Goal: Transaction & Acquisition: Book appointment/travel/reservation

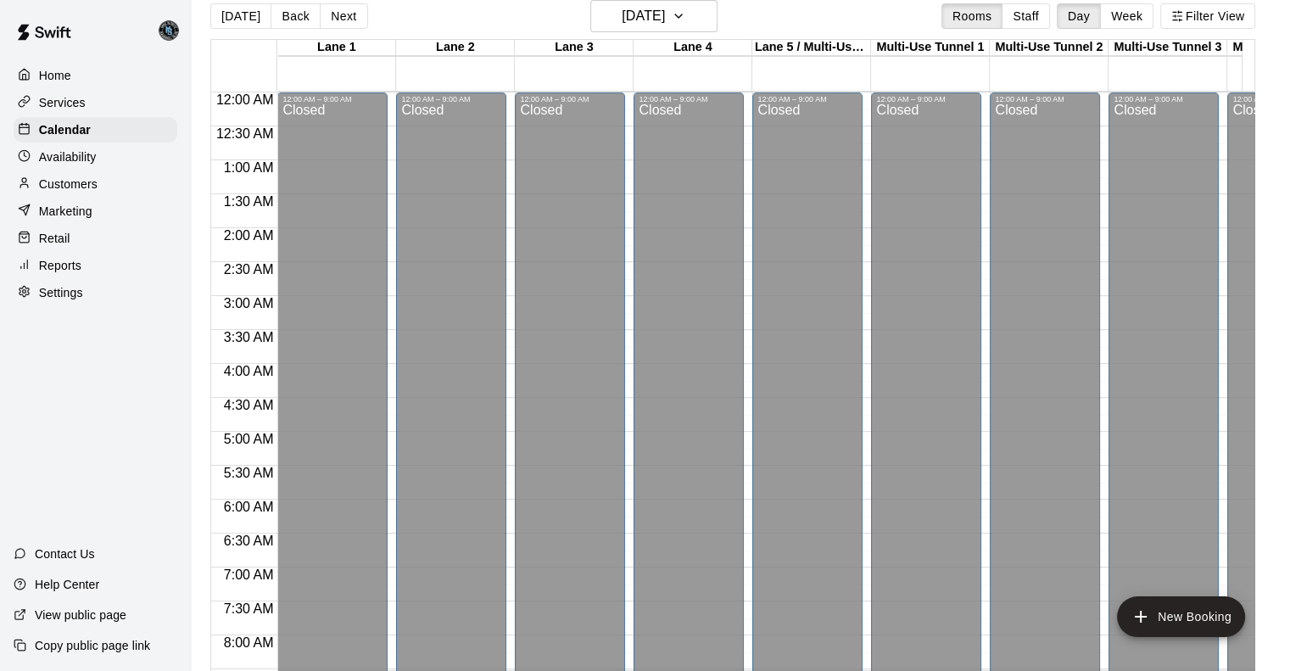
scroll to position [587, 0]
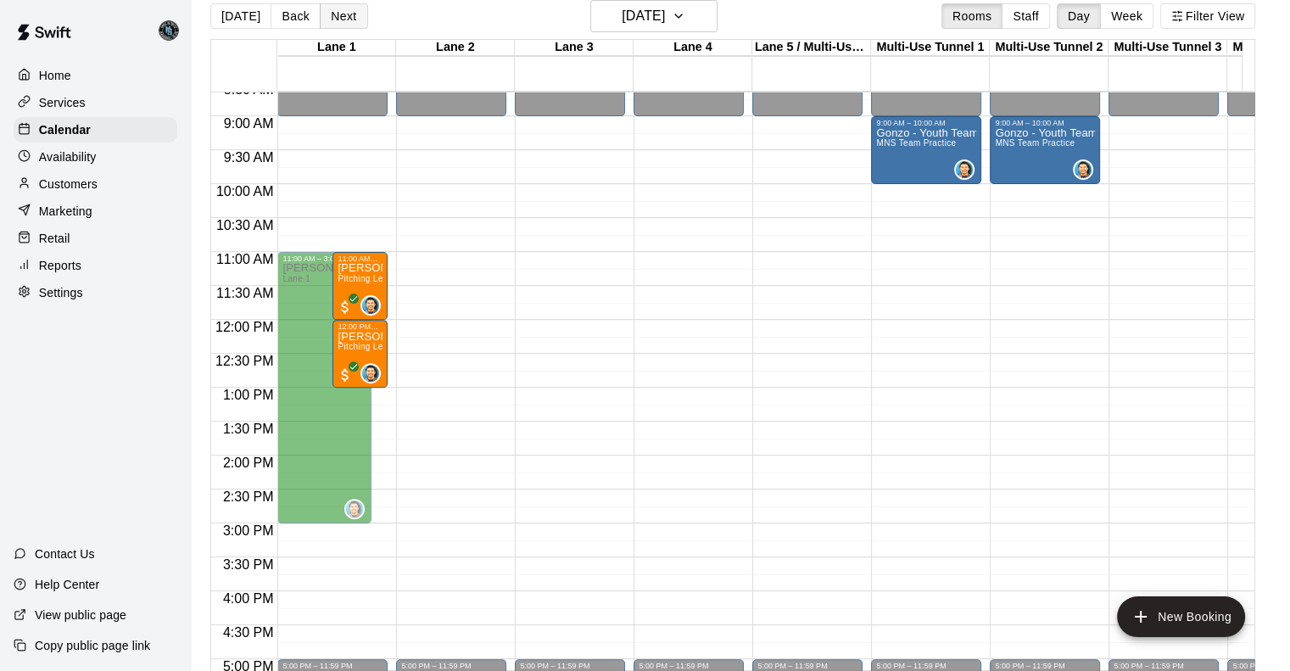
click at [341, 14] on button "Next" at bounding box center [343, 15] width 47 height 25
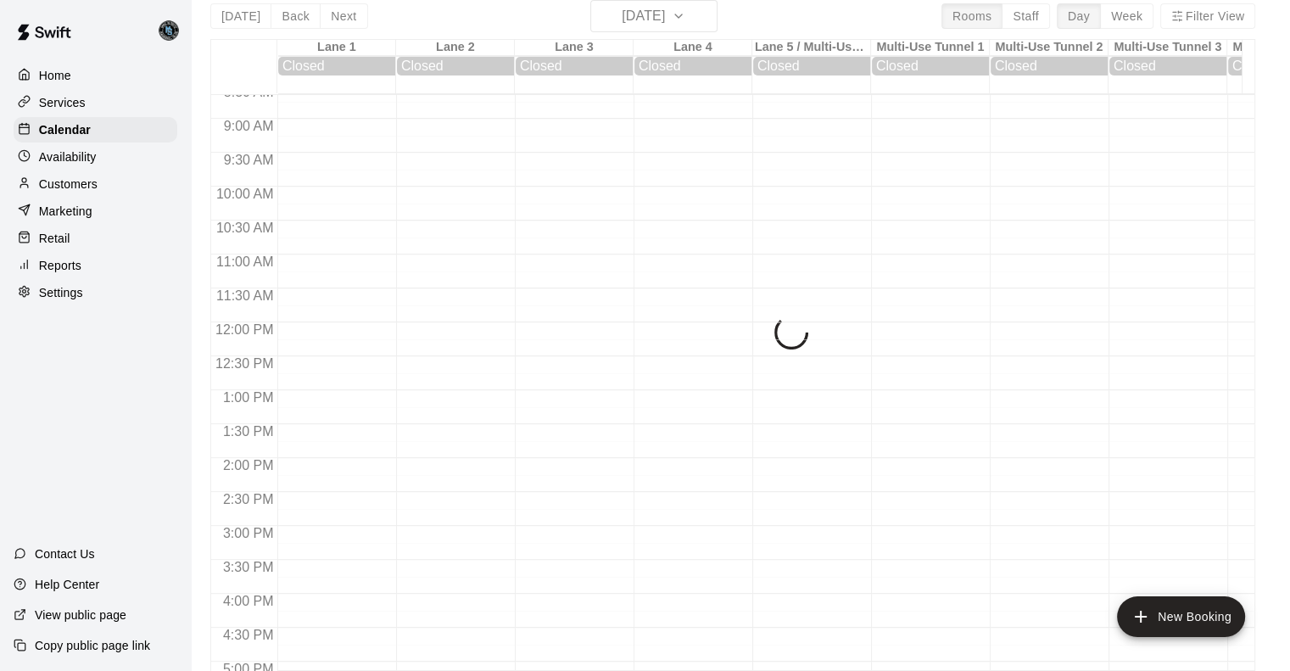
click at [325, 17] on div "[DATE] Back [DATE][DATE] Rooms Staff Day Week Filter [GEOGRAPHIC_DATA] 1 [GEOGR…" at bounding box center [732, 335] width 1045 height 671
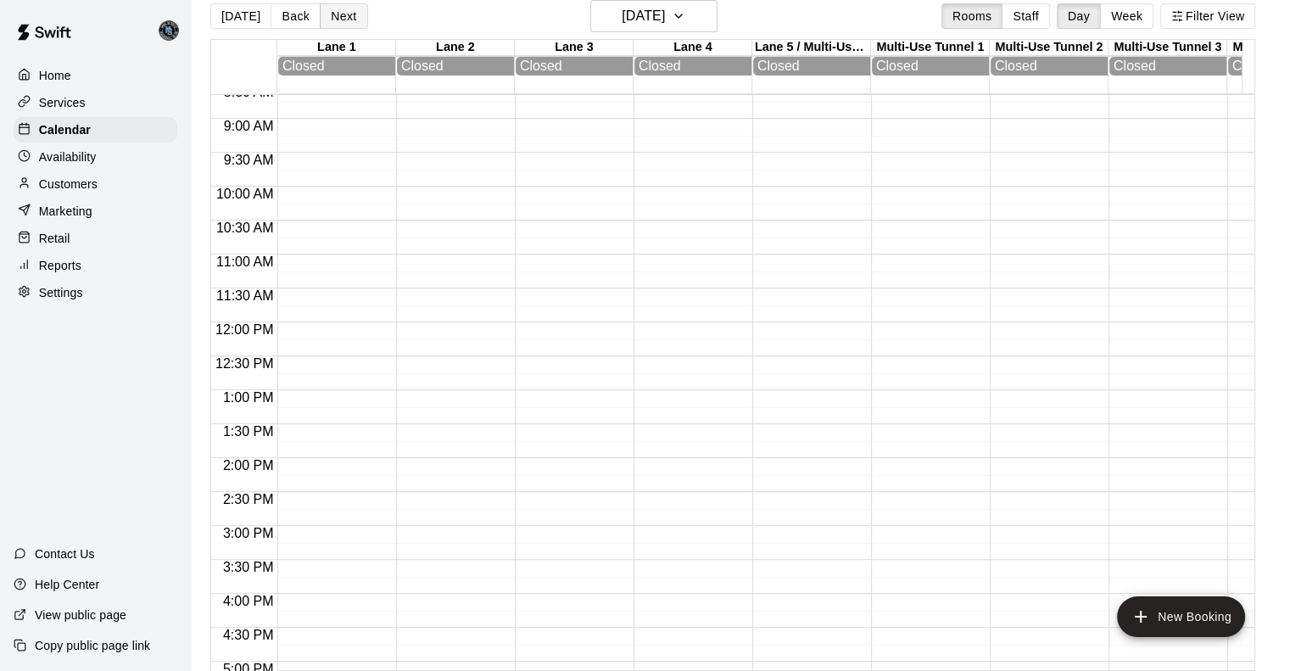
click at [338, 6] on button "Next" at bounding box center [343, 15] width 47 height 25
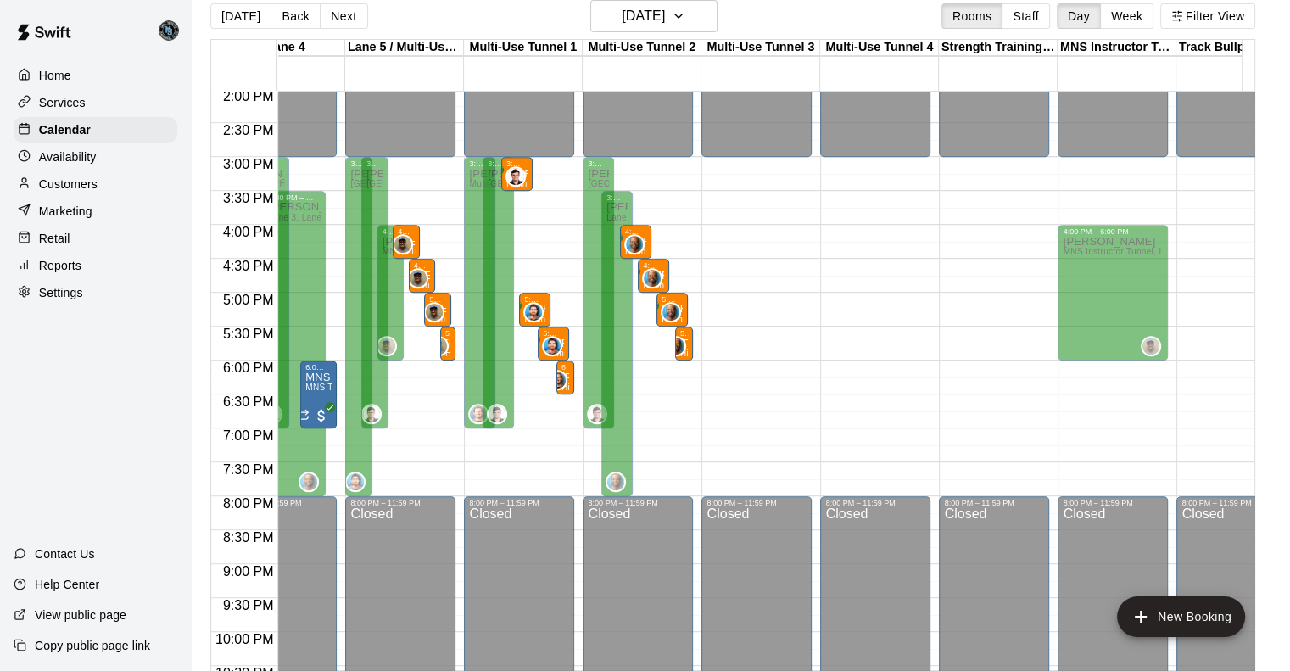
scroll to position [0, 0]
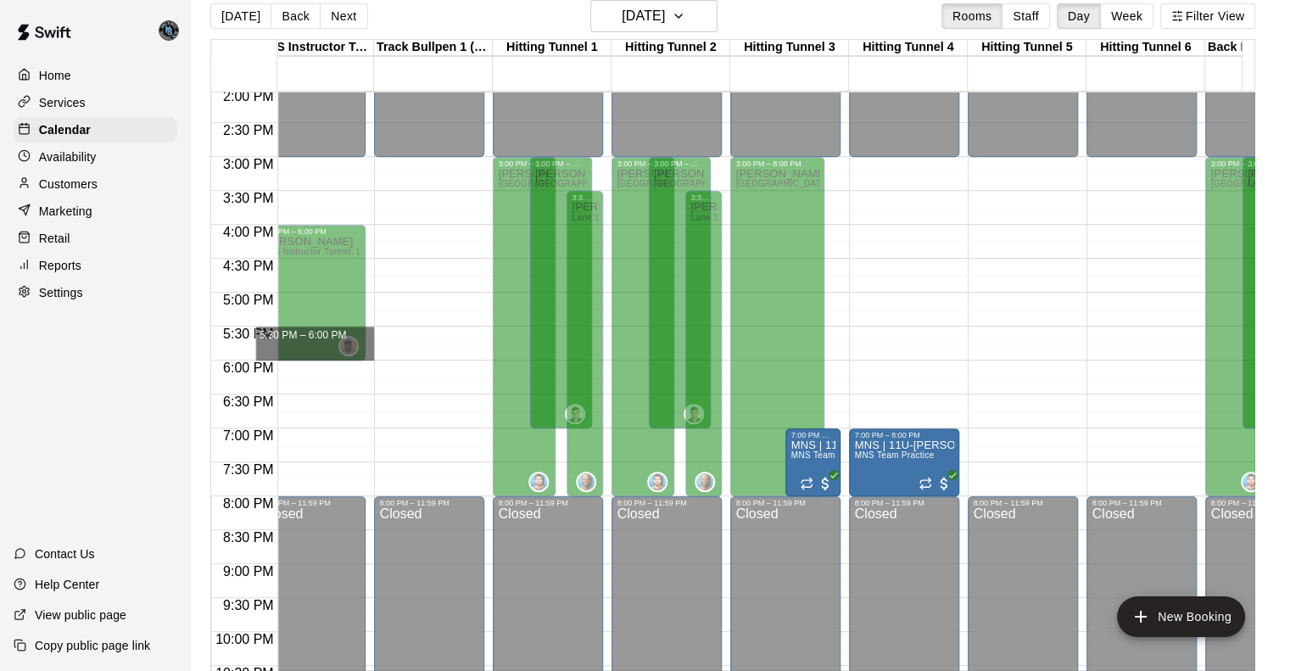
drag, startPoint x: 369, startPoint y: 327, endPoint x: 368, endPoint y: 351, distance: 23.8
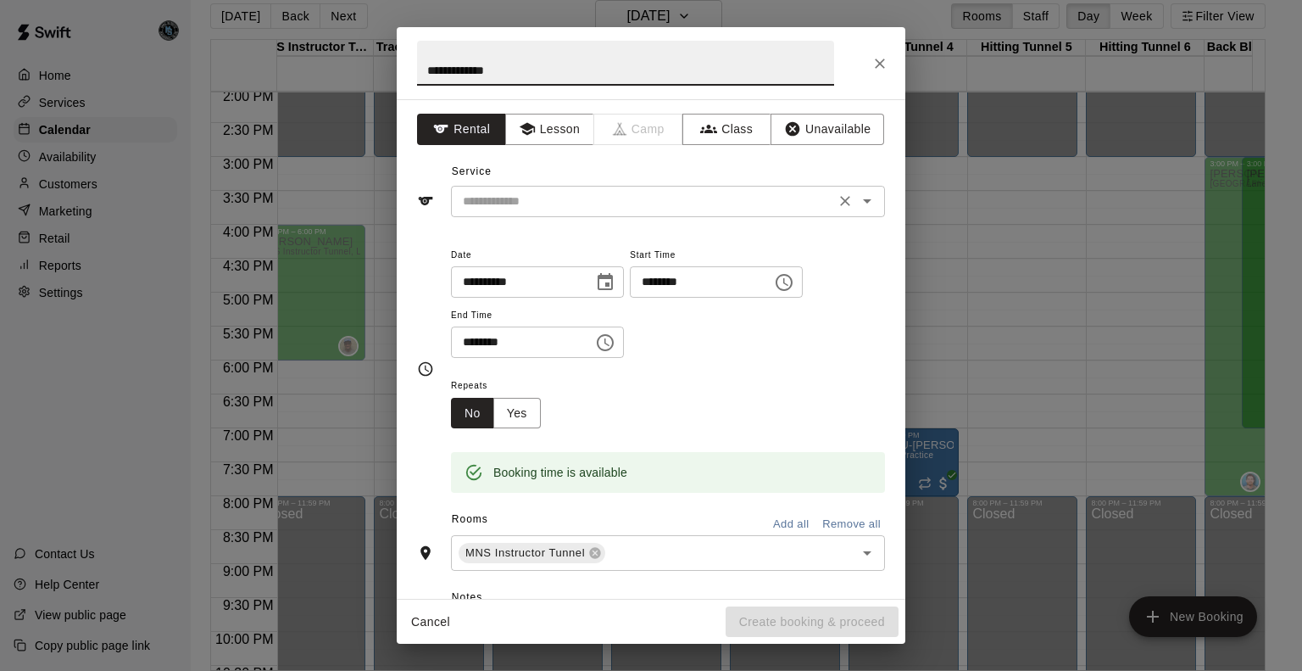
type input "**********"
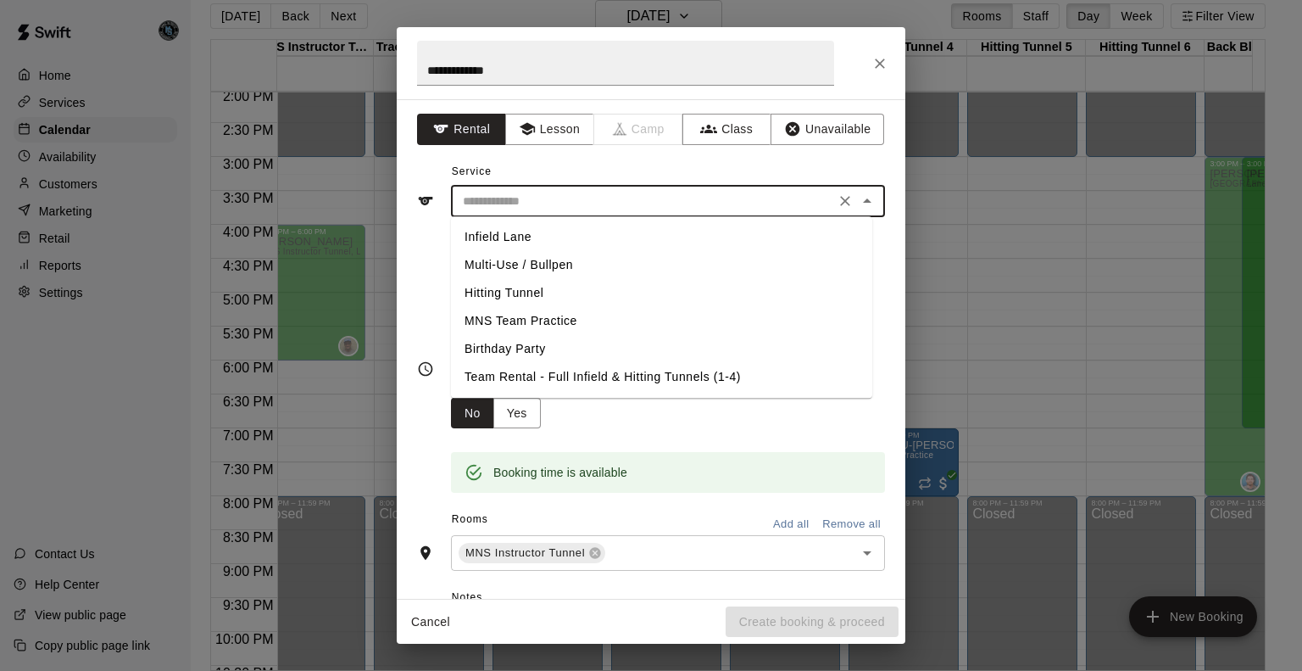
click at [573, 199] on input "text" at bounding box center [643, 201] width 374 height 21
click at [534, 293] on li "Hitting Tunnel" at bounding box center [661, 293] width 421 height 28
type input "**********"
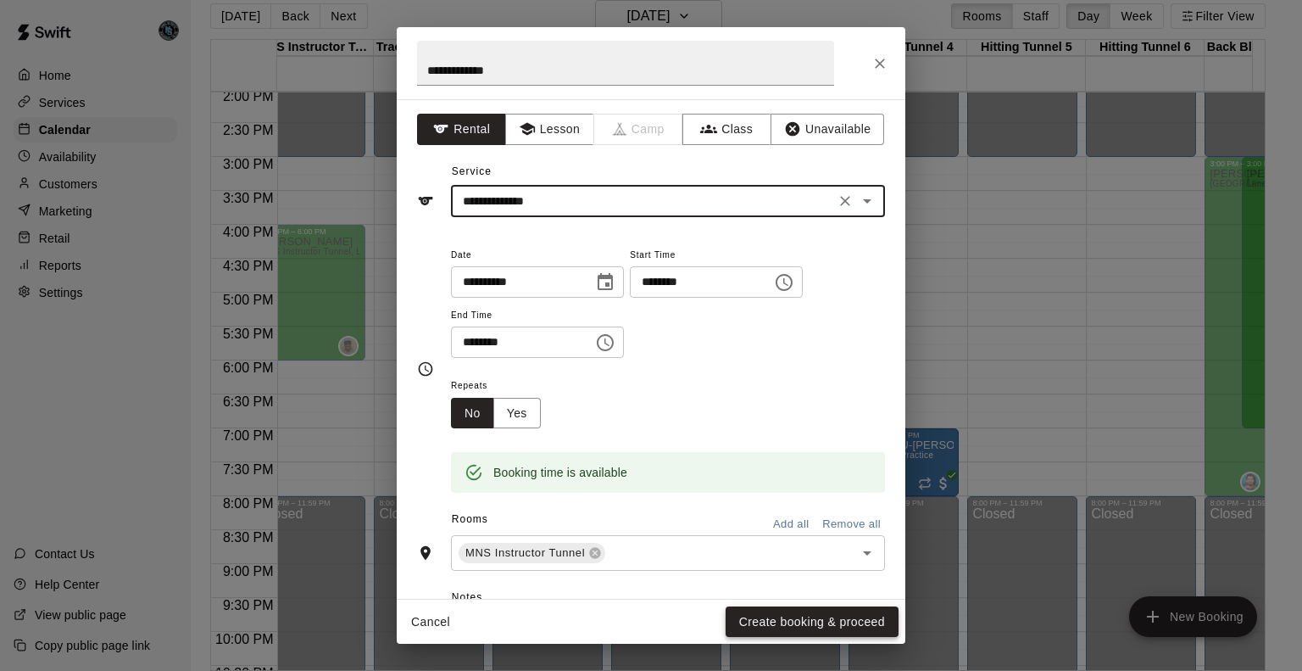
click at [828, 622] on button "Create booking & proceed" at bounding box center [812, 621] width 173 height 31
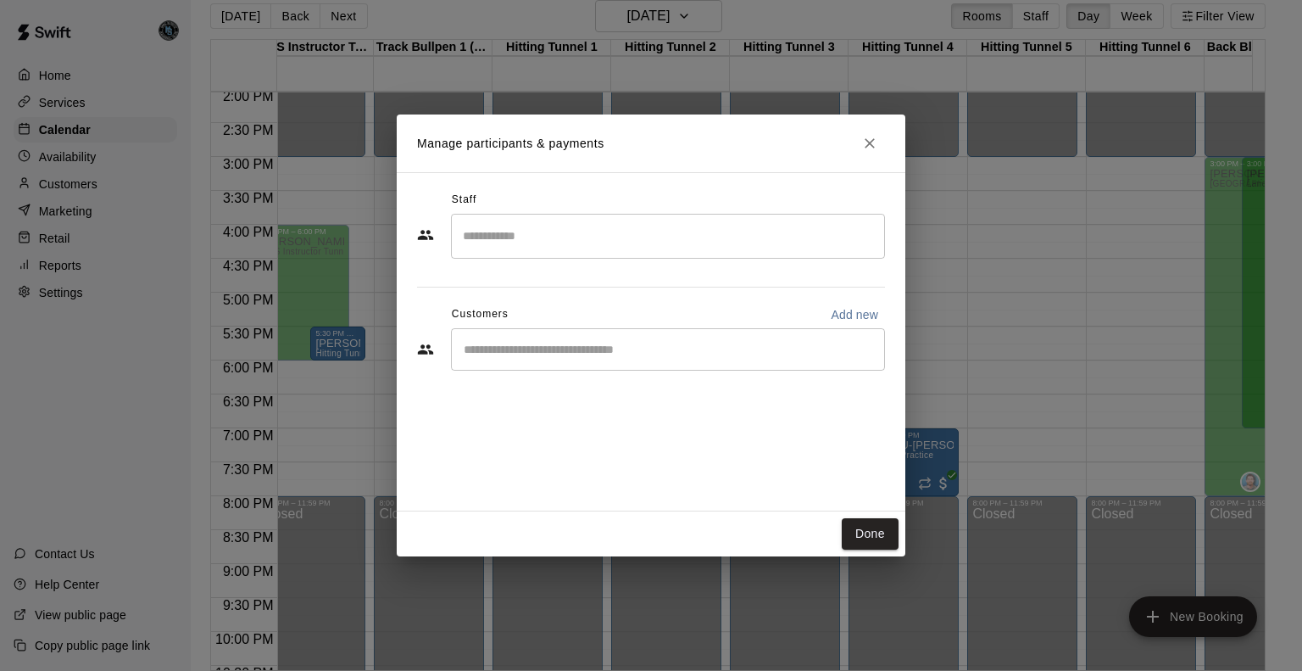
click at [633, 239] on input "Search staff" at bounding box center [668, 236] width 419 height 30
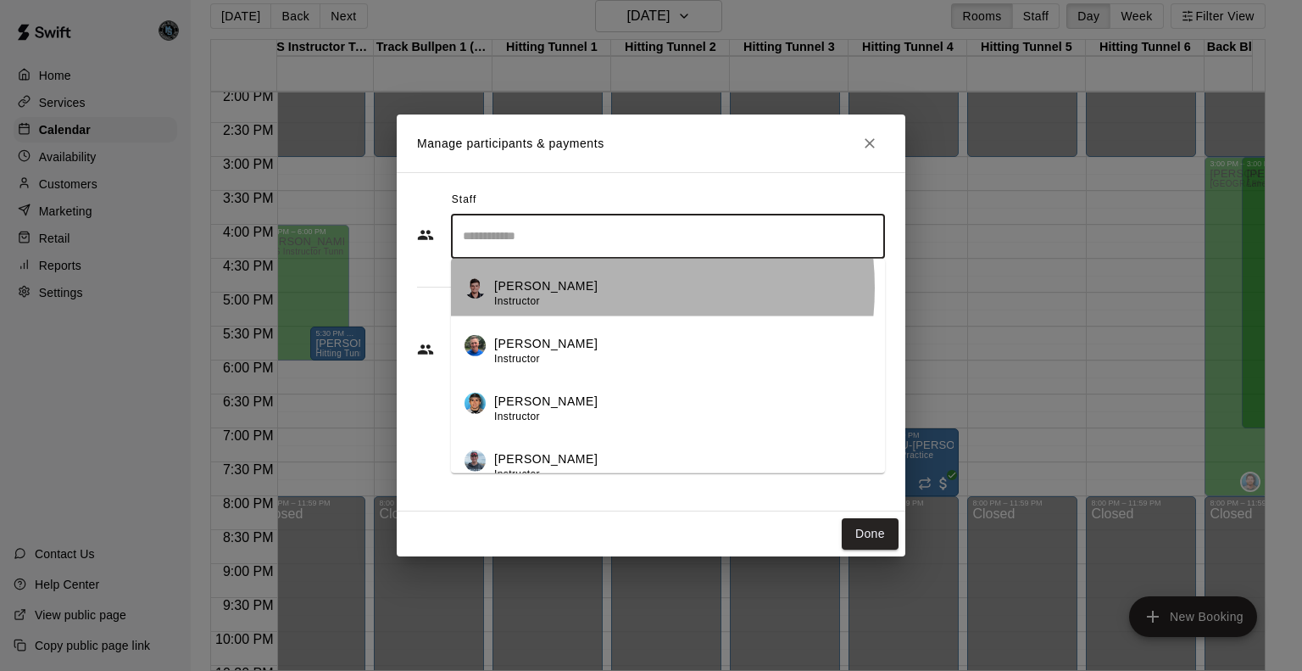
click at [577, 287] on div "[PERSON_NAME] Instructor" at bounding box center [682, 292] width 377 height 33
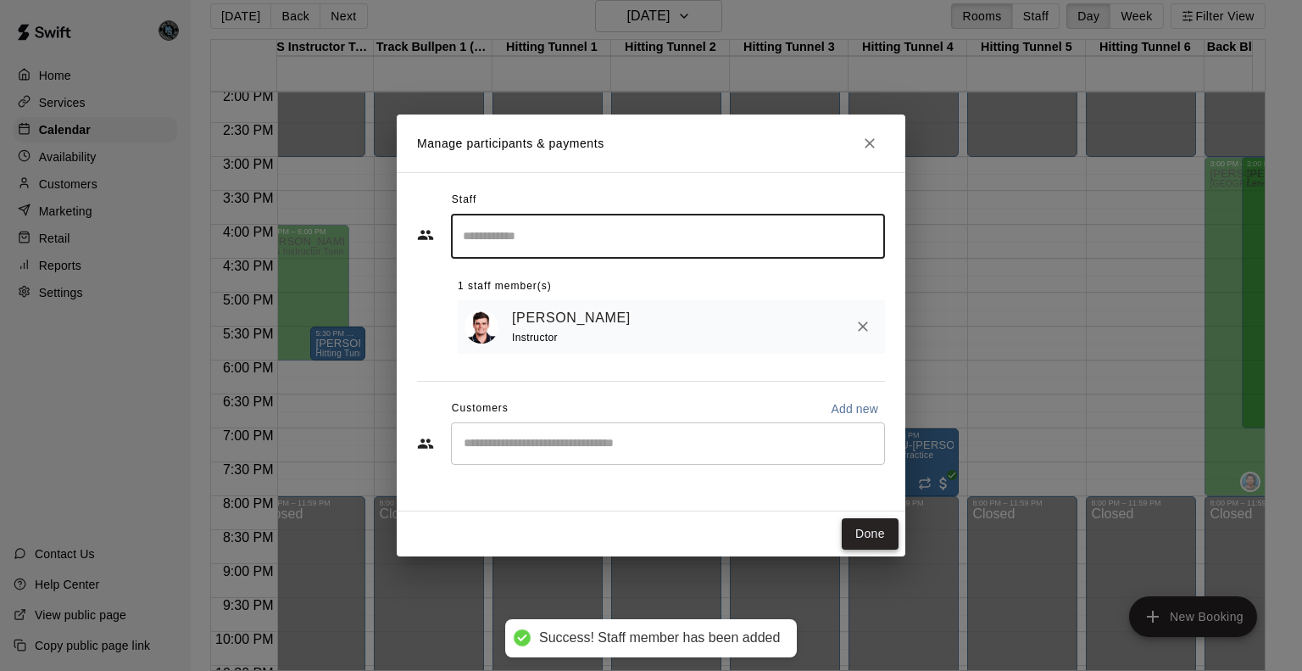
click at [875, 535] on button "Done" at bounding box center [870, 533] width 57 height 31
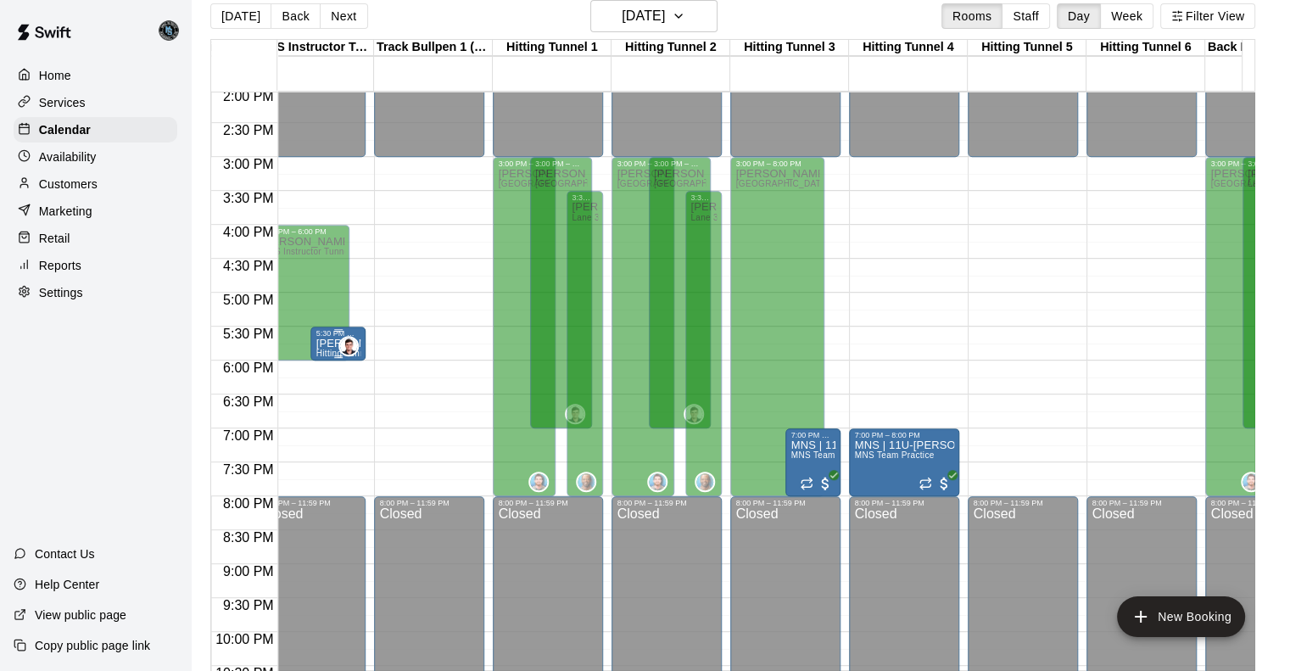
click at [326, 343] on p "[PERSON_NAME]" at bounding box center [337, 343] width 45 height 0
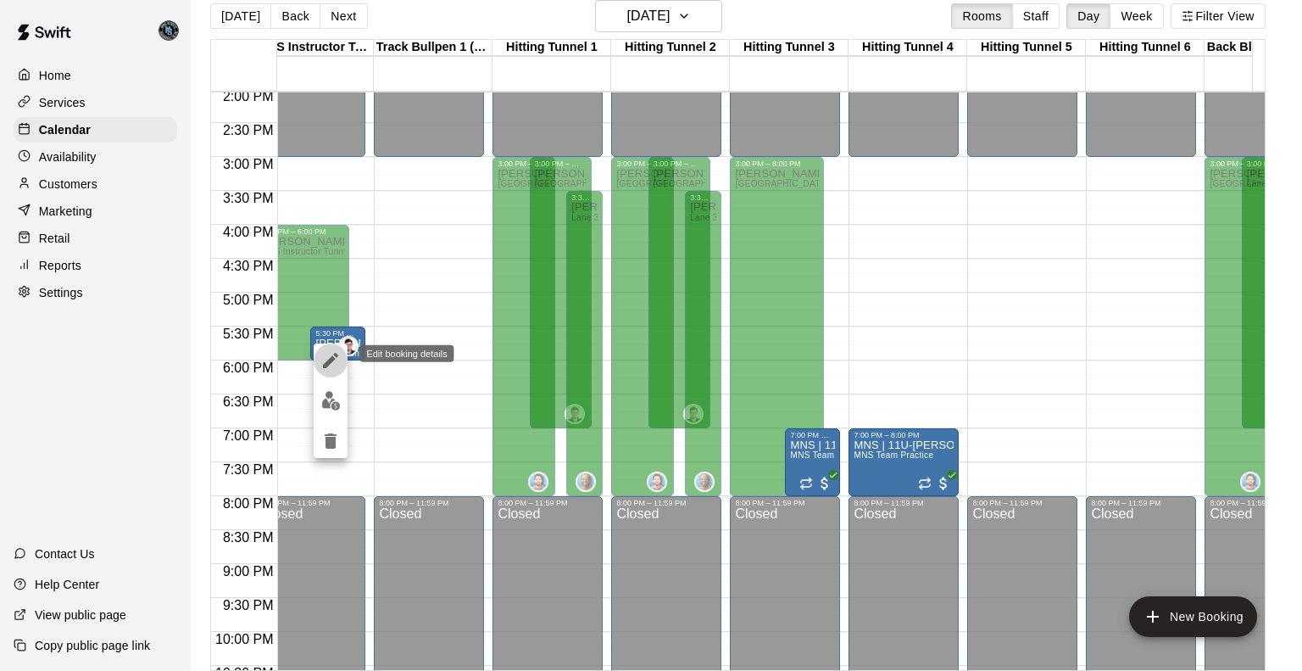
click at [330, 361] on icon "edit" at bounding box center [330, 360] width 15 height 15
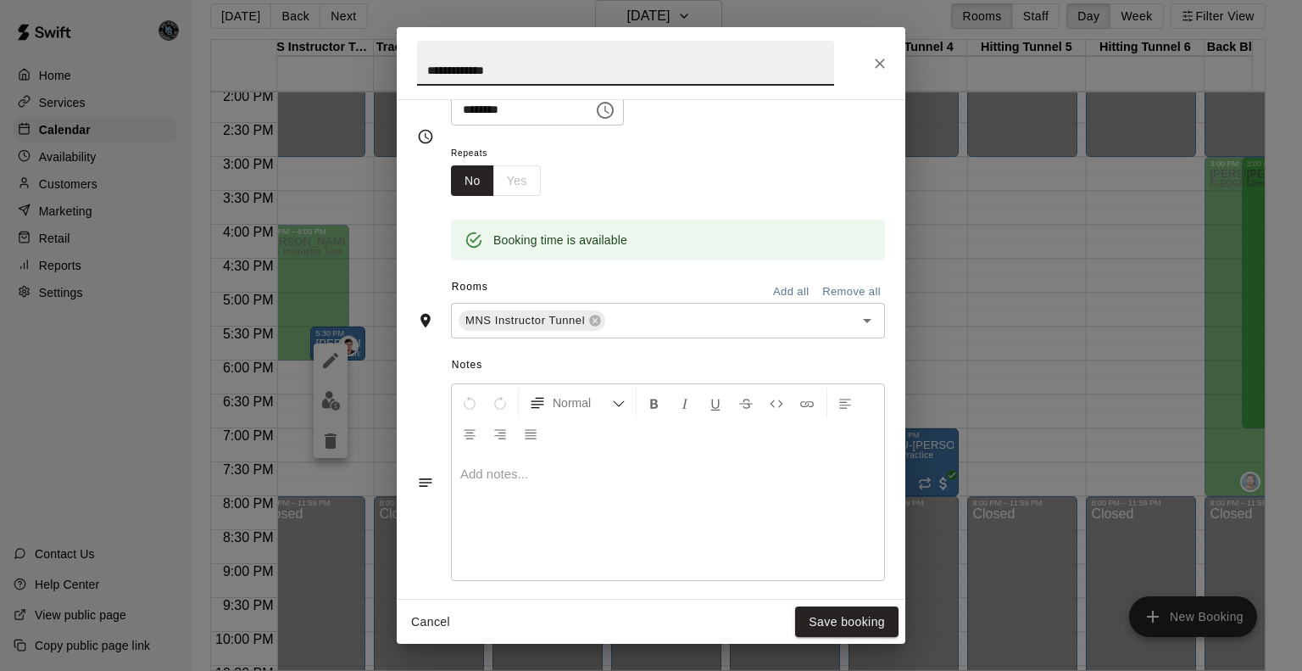
click at [526, 475] on p at bounding box center [668, 474] width 416 height 17
click at [840, 616] on button "Save booking" at bounding box center [846, 621] width 103 height 31
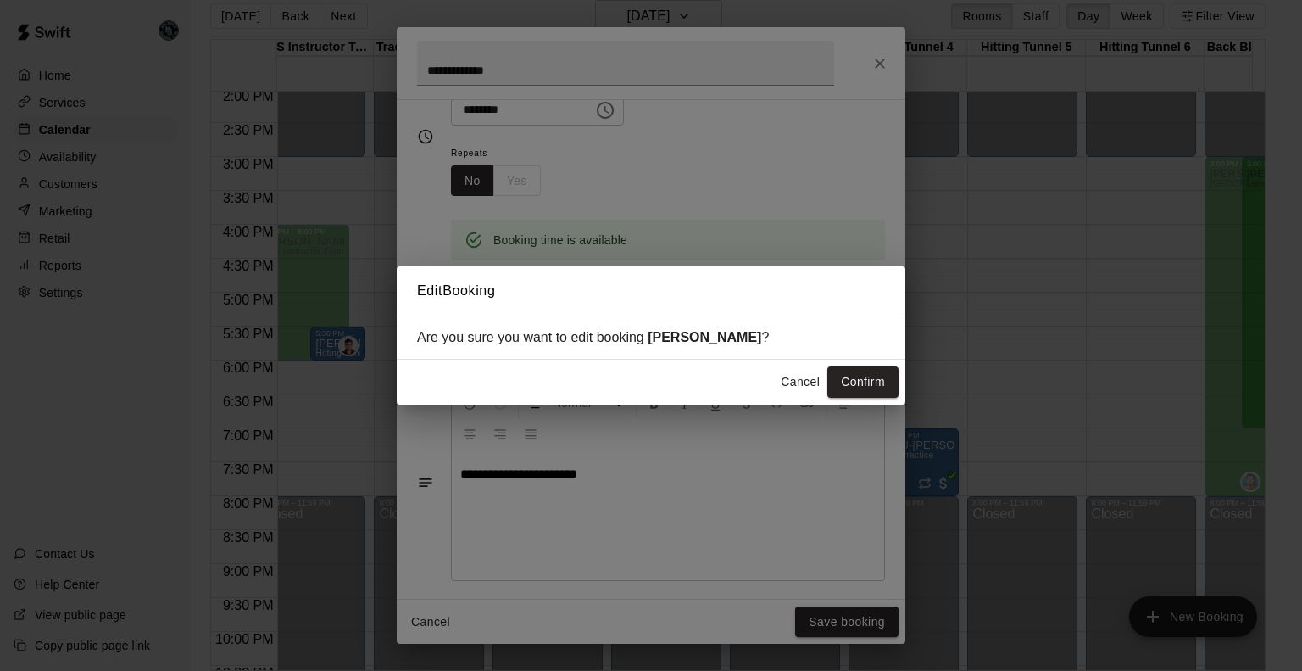
click at [866, 375] on button "Confirm" at bounding box center [863, 381] width 71 height 31
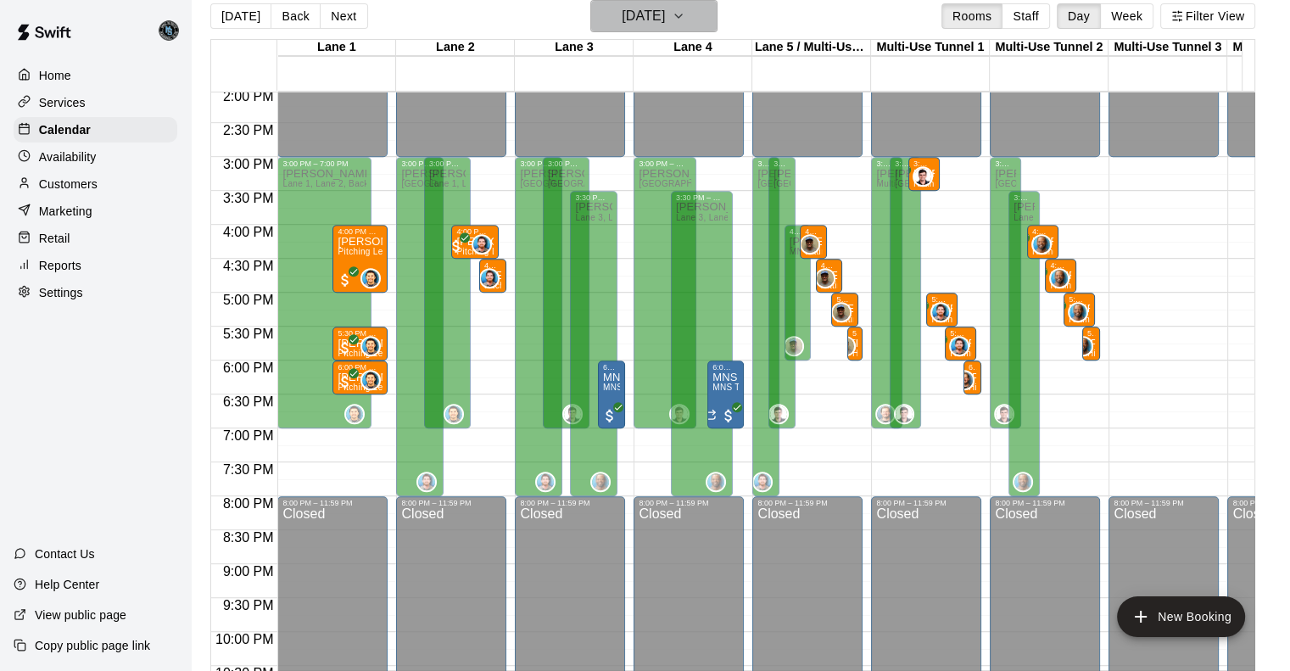
click at [648, 14] on h6 "[DATE]" at bounding box center [643, 16] width 43 height 24
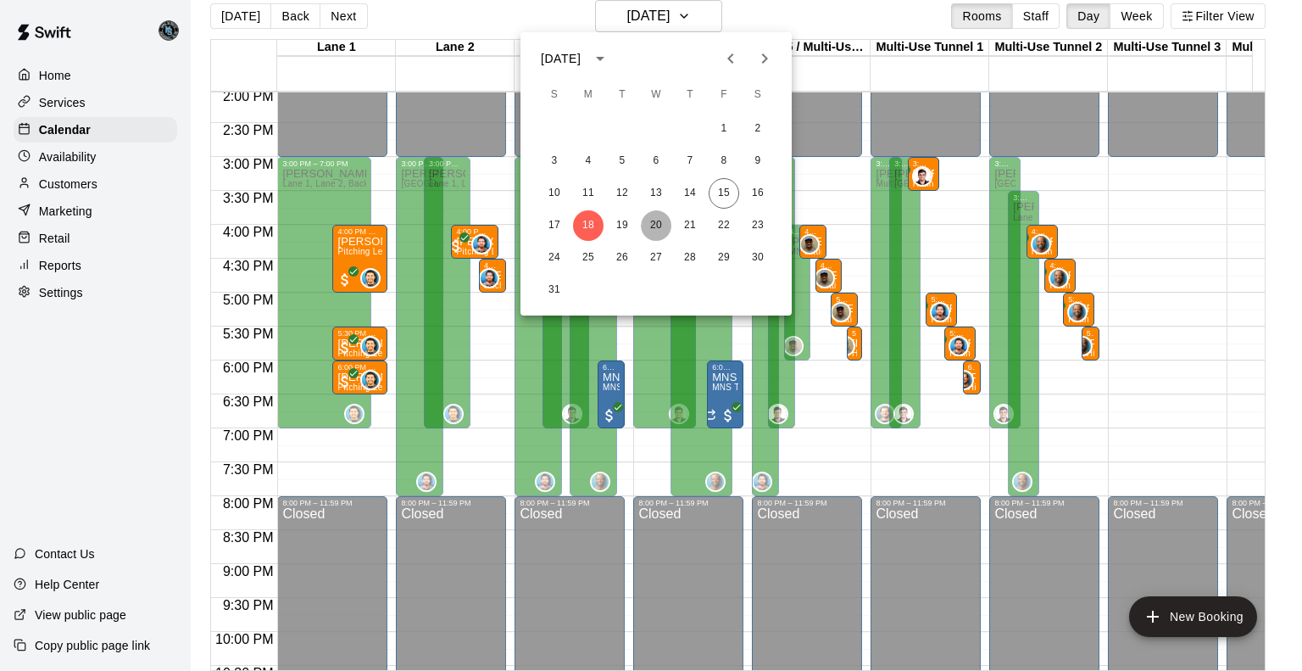
click at [653, 225] on button "20" at bounding box center [656, 225] width 31 height 31
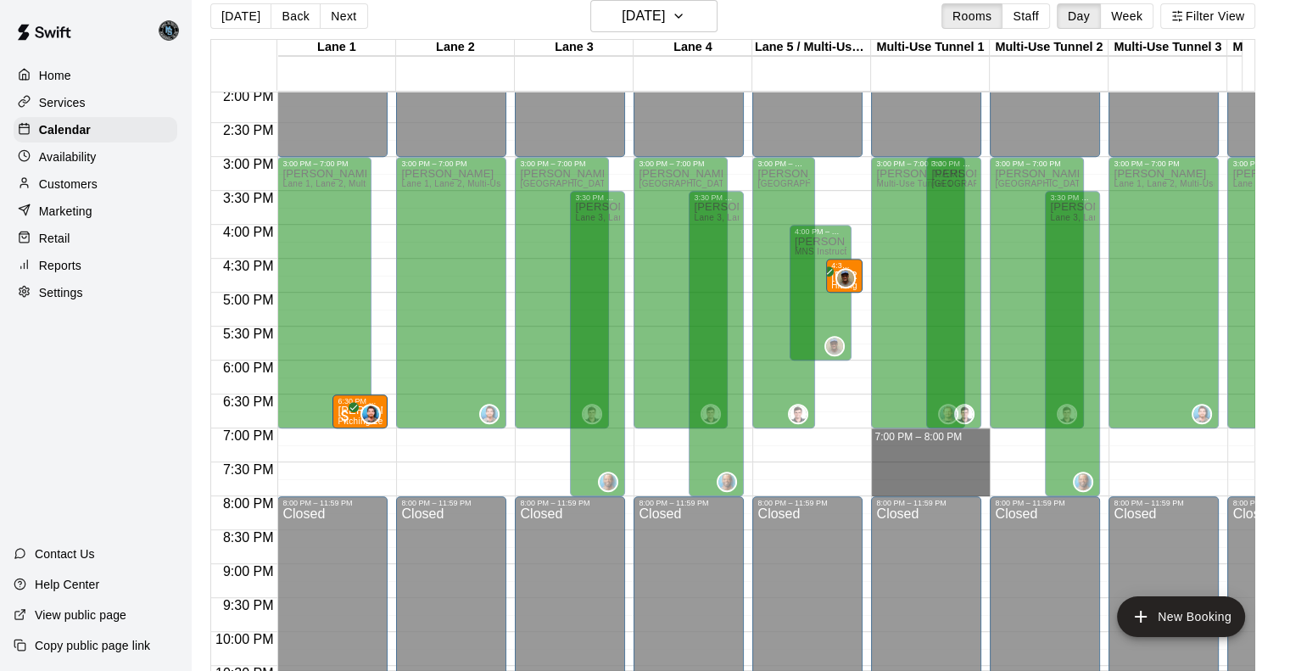
drag, startPoint x: 959, startPoint y: 429, endPoint x: 962, endPoint y: 492, distance: 62.8
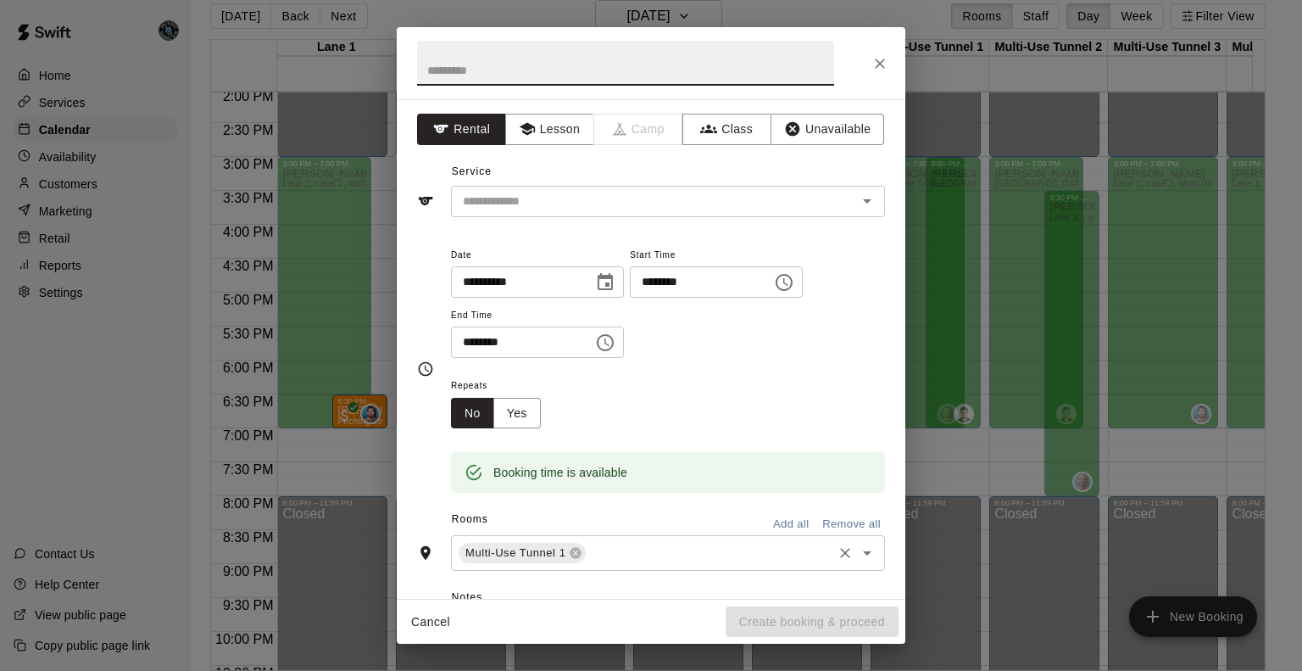
click at [605, 552] on input "text" at bounding box center [709, 553] width 242 height 21
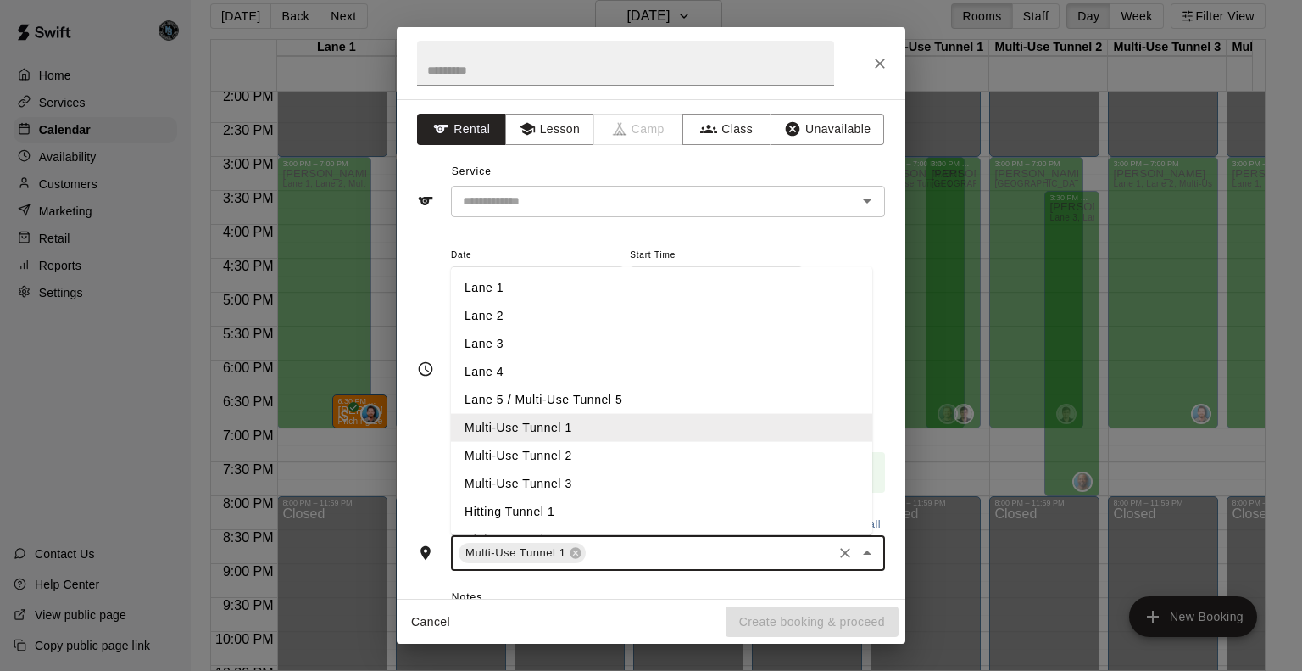
click at [577, 456] on li "Multi-Use Tunnel 2" at bounding box center [661, 456] width 421 height 28
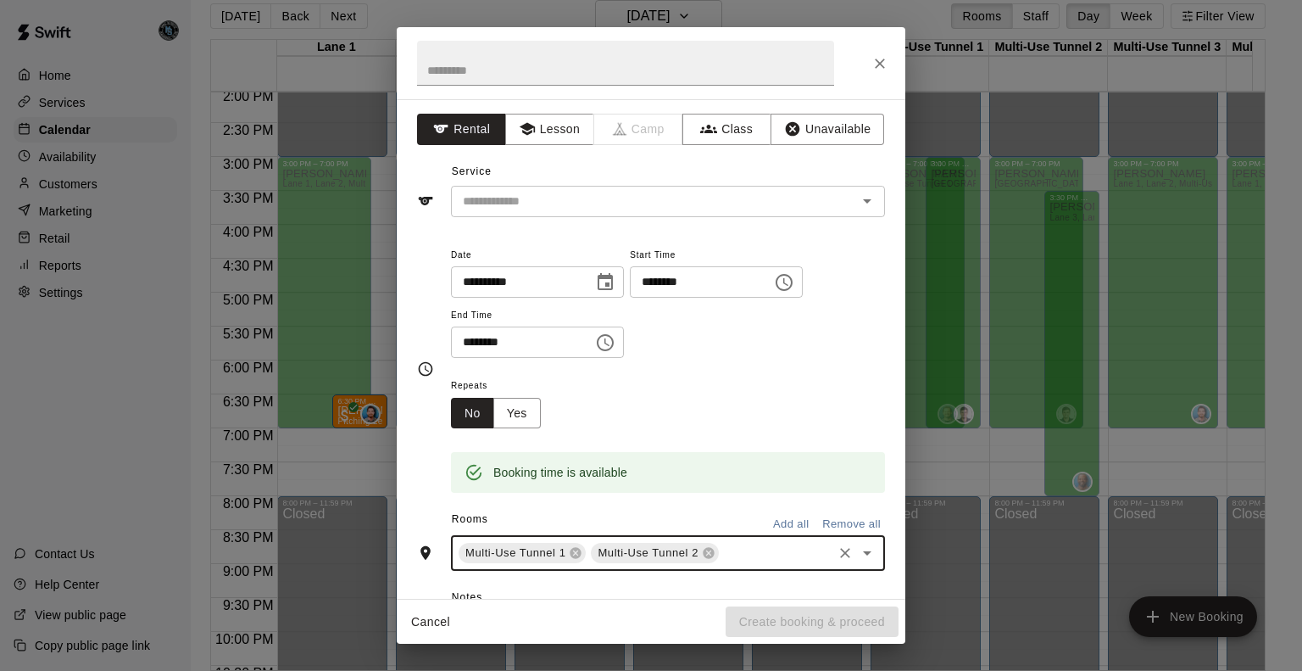
click at [752, 557] on input "text" at bounding box center [776, 553] width 109 height 21
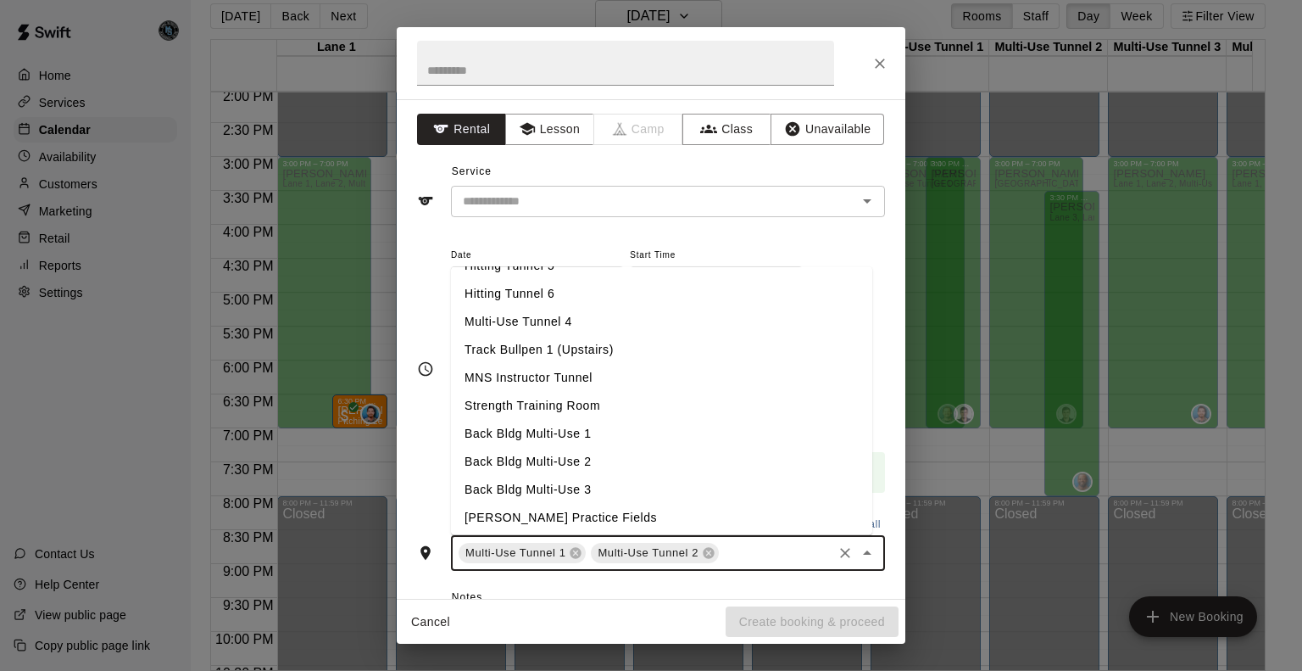
scroll to position [360, 0]
click at [667, 431] on li "Back Bldg Multi-Use 1" at bounding box center [661, 431] width 421 height 28
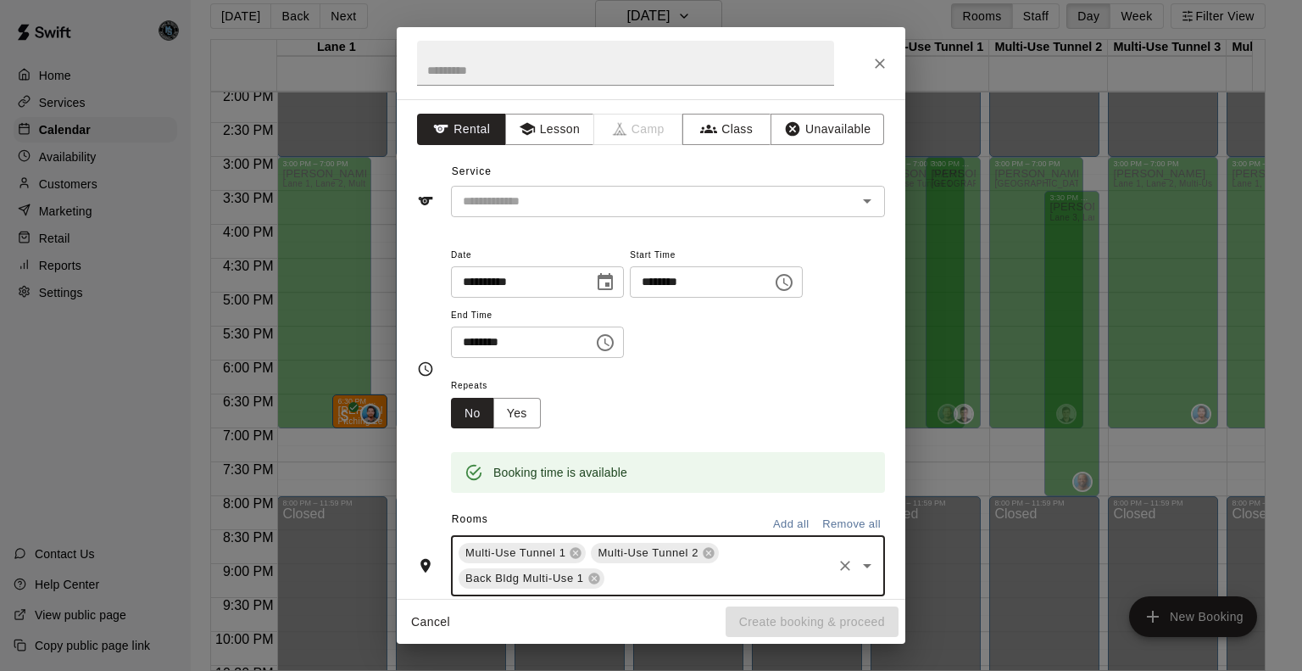
click at [773, 572] on input "text" at bounding box center [718, 578] width 223 height 21
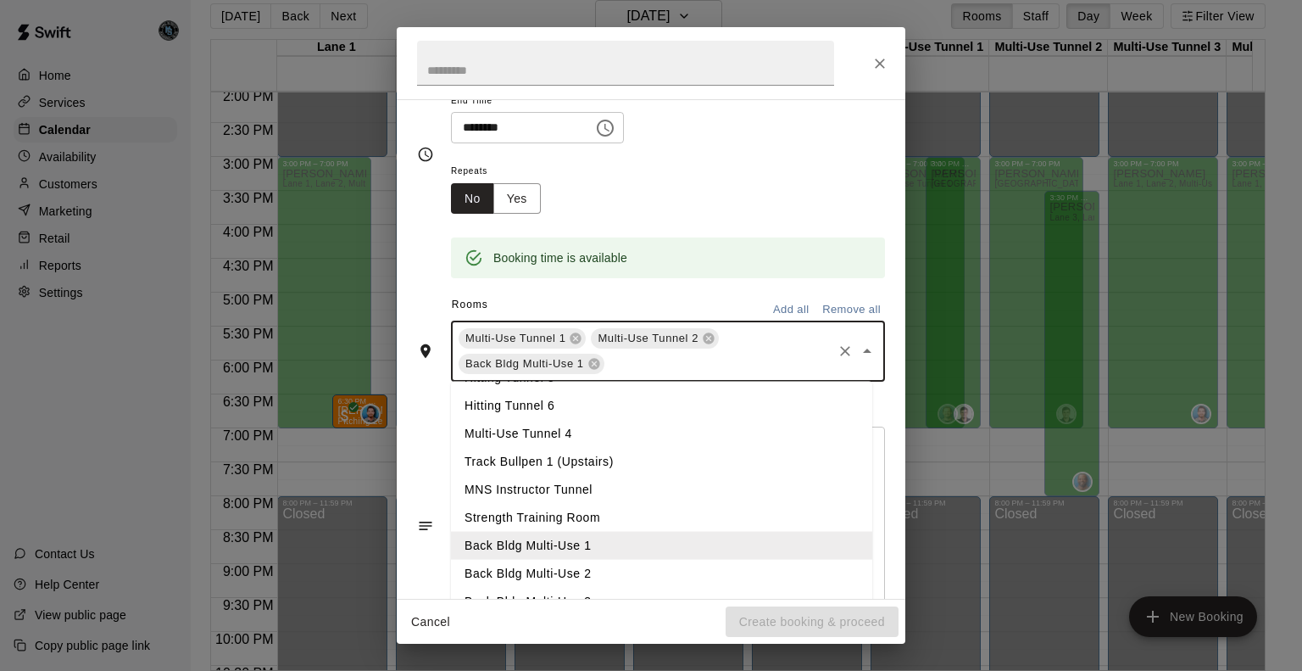
scroll to position [271, 0]
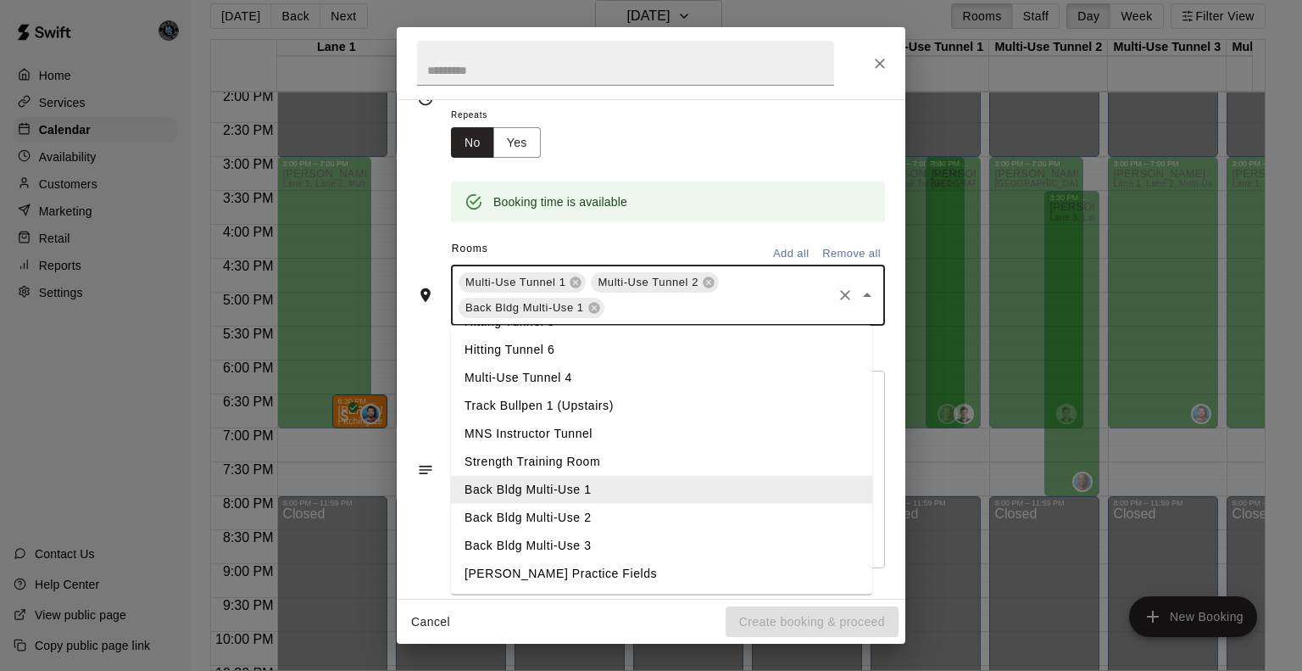
click at [598, 515] on li "Back Bldg Multi-Use 2" at bounding box center [661, 518] width 421 height 28
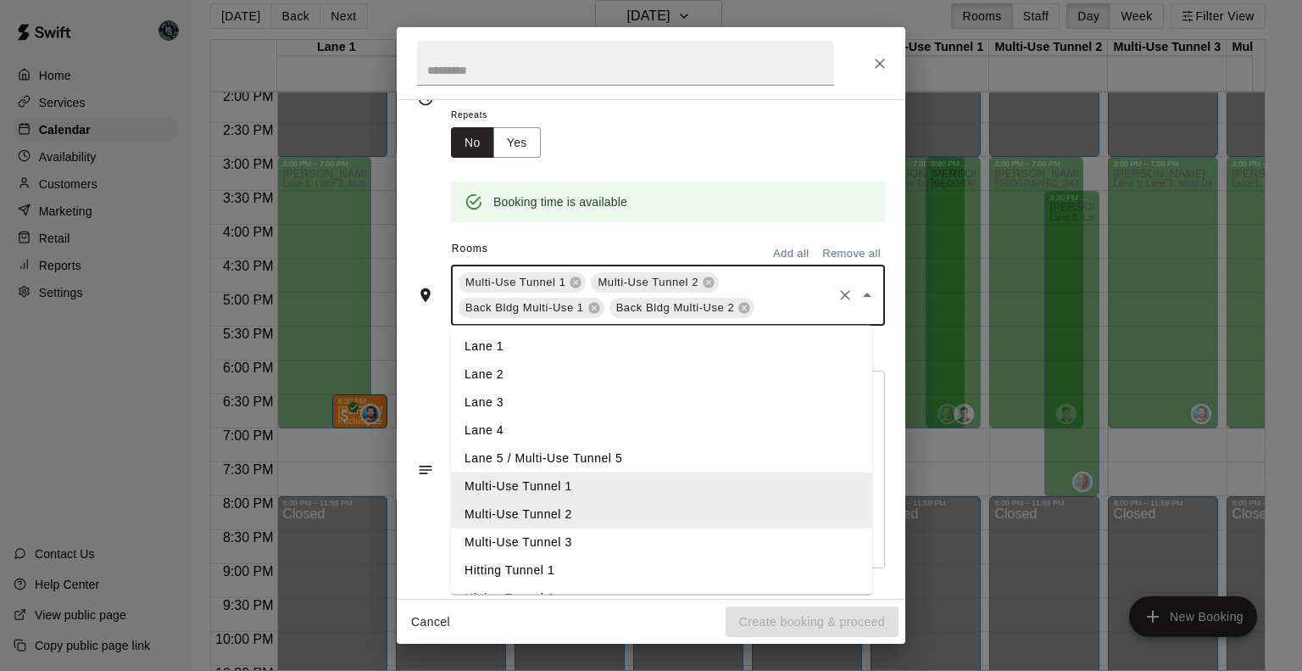
click at [780, 312] on input "text" at bounding box center [793, 308] width 73 height 21
click at [583, 538] on li "Multi-Use Tunnel 3" at bounding box center [661, 542] width 421 height 28
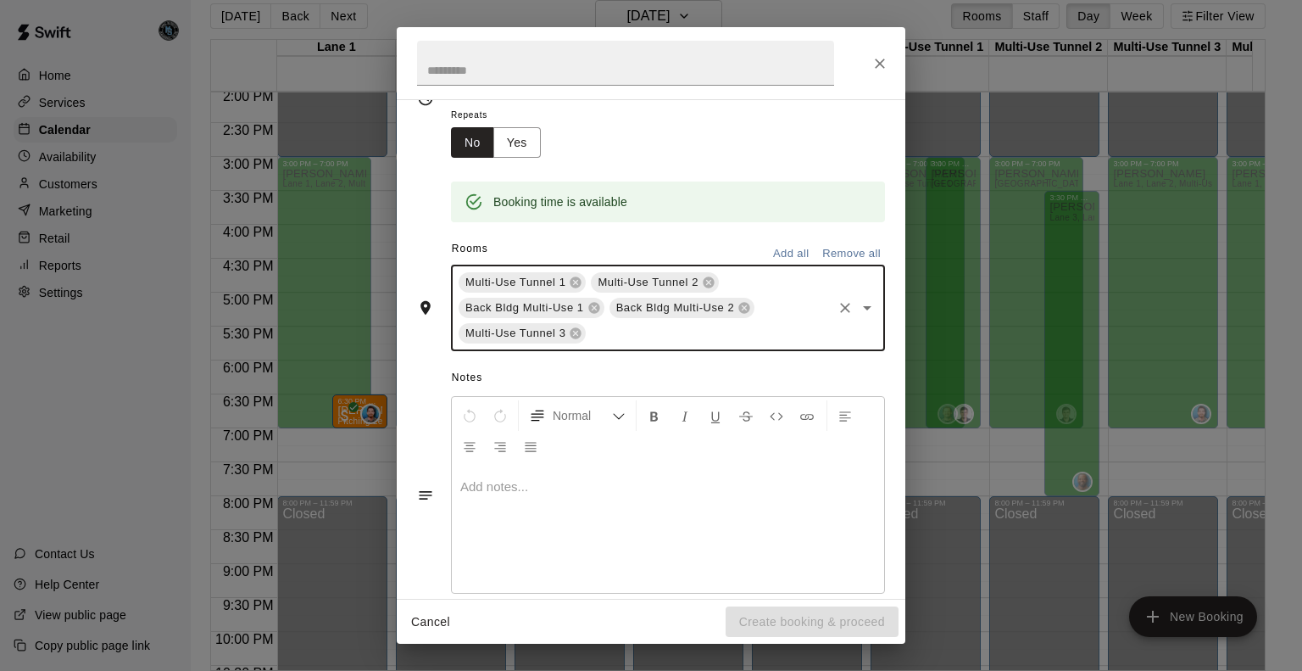
scroll to position [0, 0]
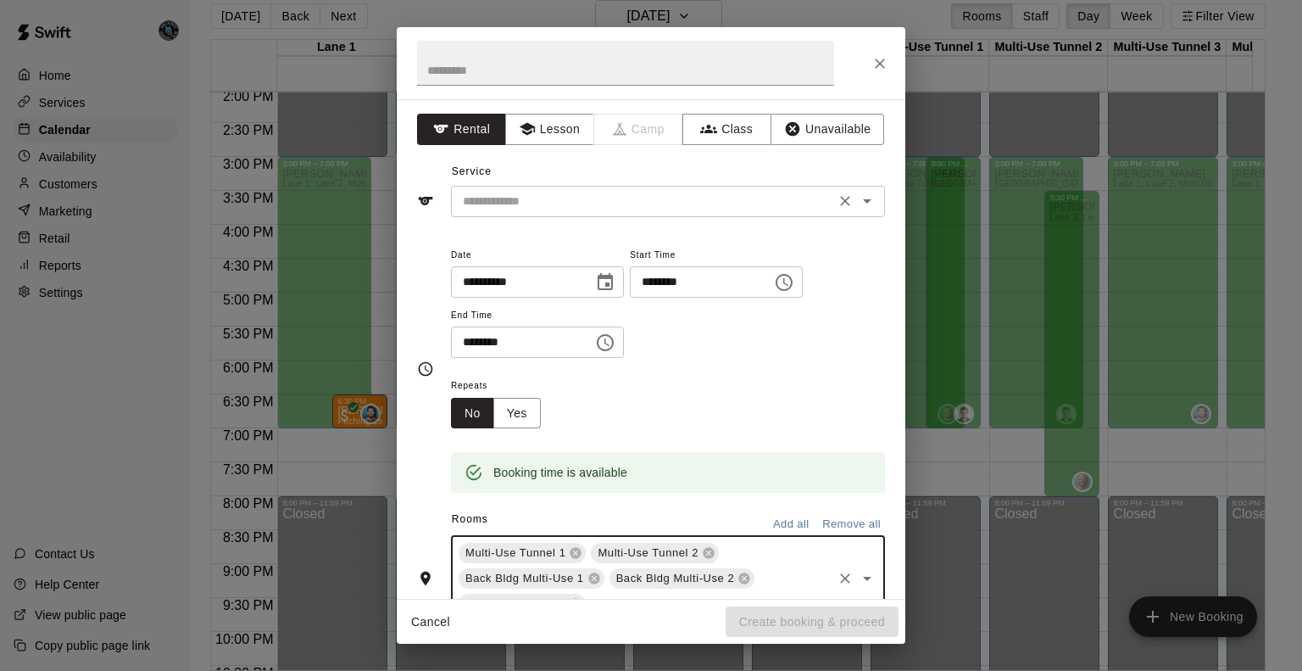
click at [600, 203] on input "text" at bounding box center [643, 201] width 374 height 21
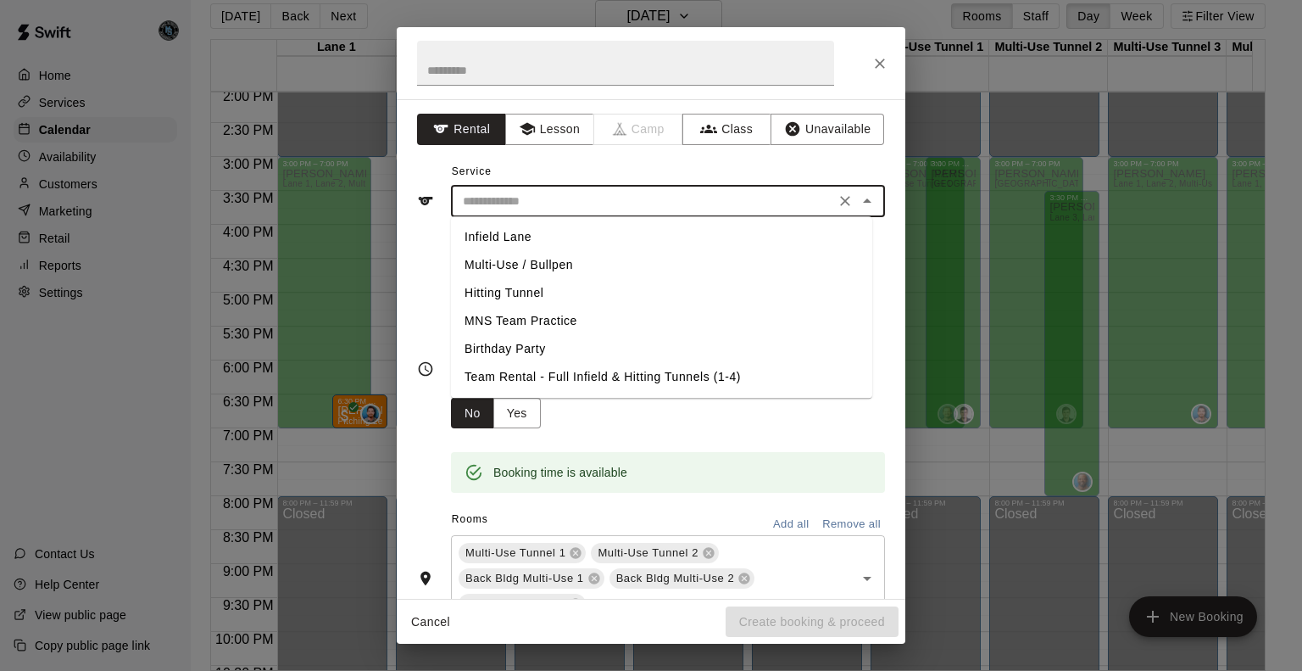
click at [569, 320] on li "MNS Team Practice" at bounding box center [661, 321] width 421 height 28
type input "**********"
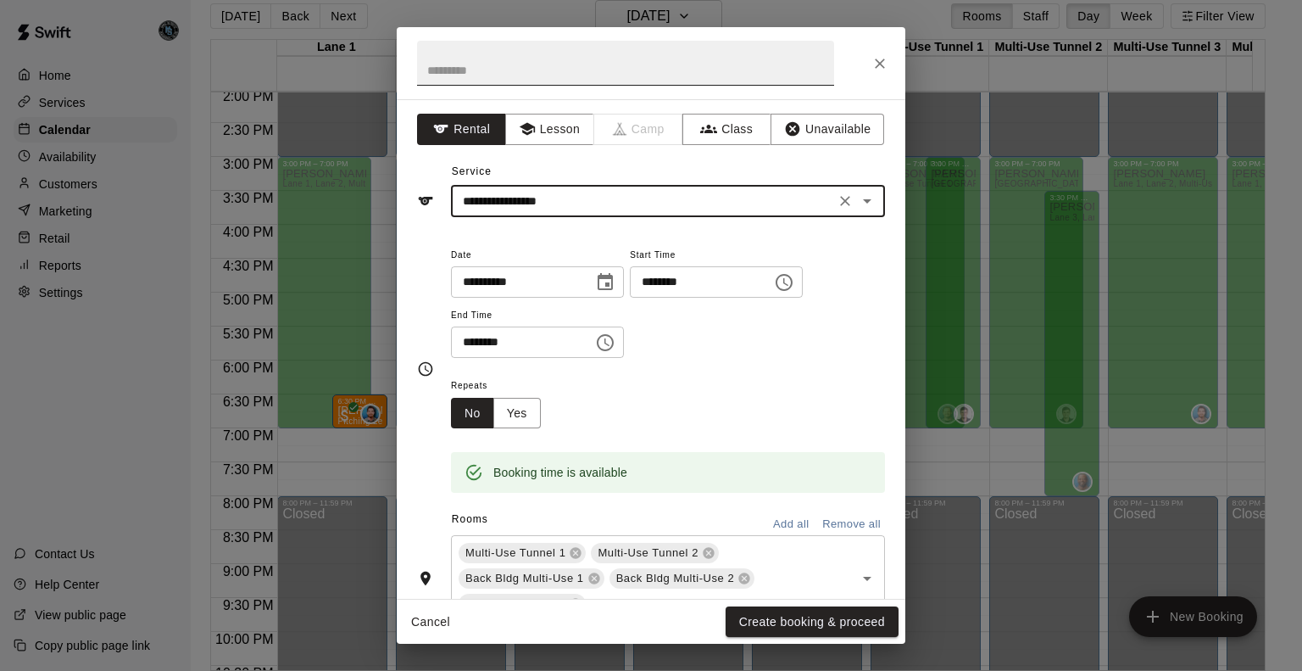
click at [558, 74] on input "text" at bounding box center [625, 63] width 417 height 45
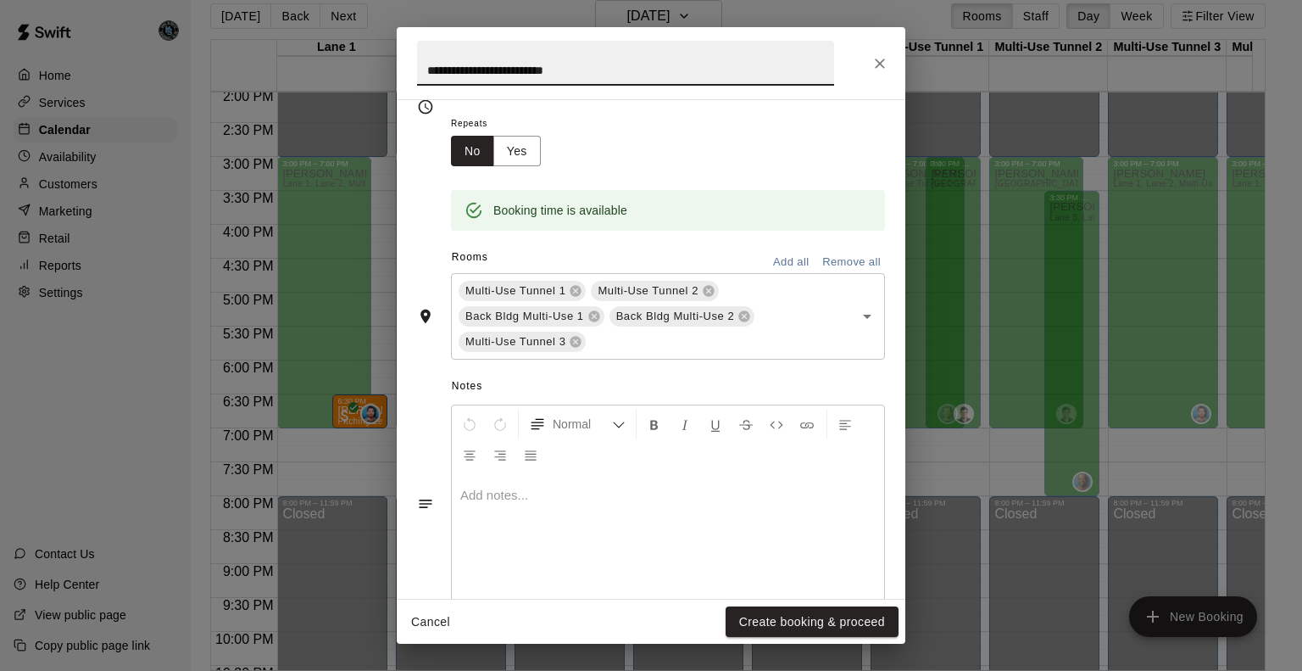
scroll to position [295, 0]
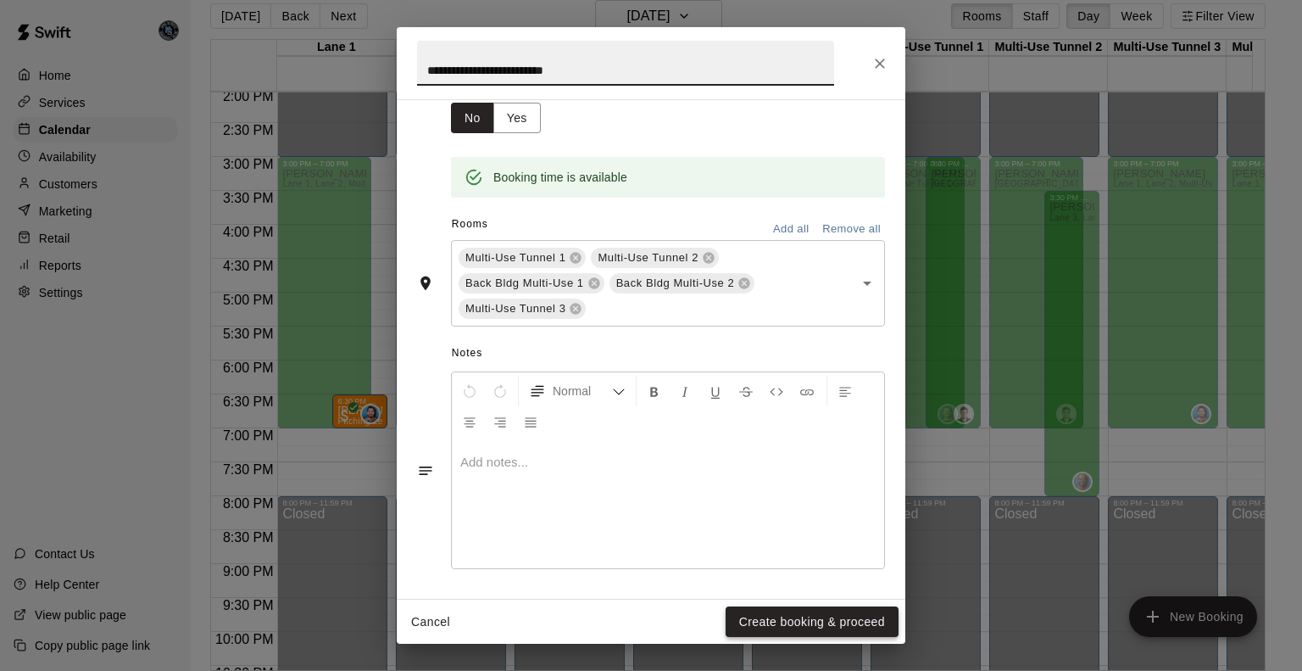
type input "**********"
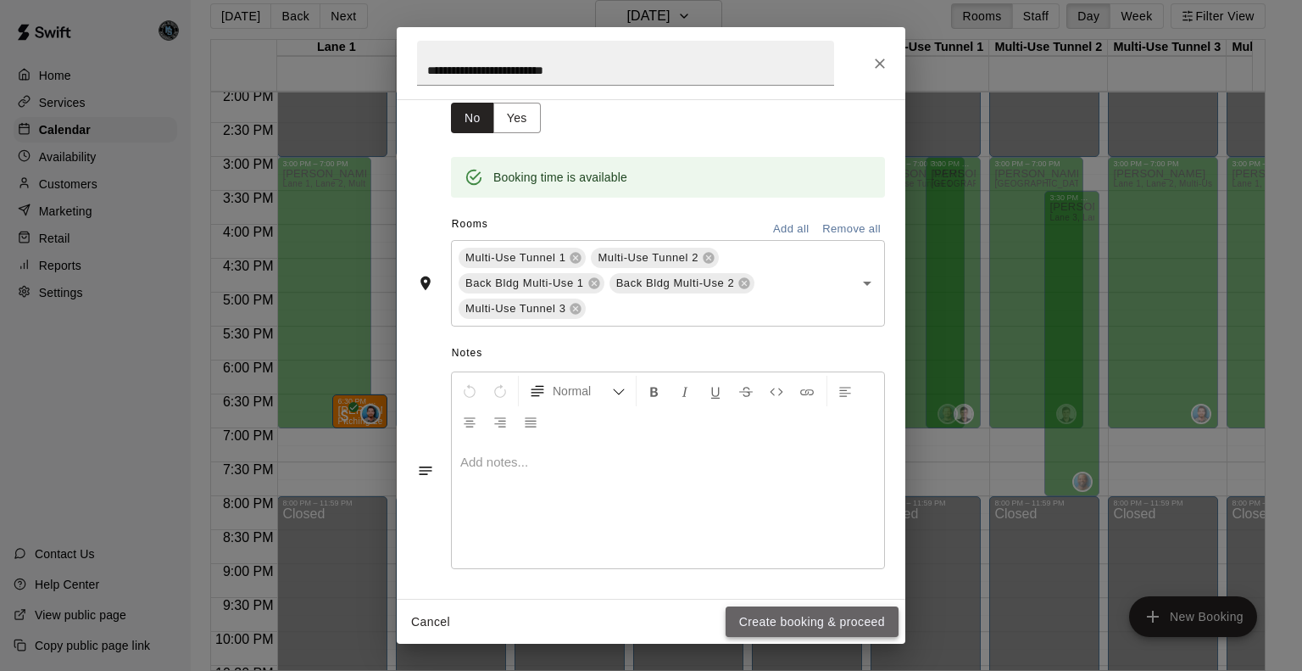
click at [823, 623] on button "Create booking & proceed" at bounding box center [812, 621] width 173 height 31
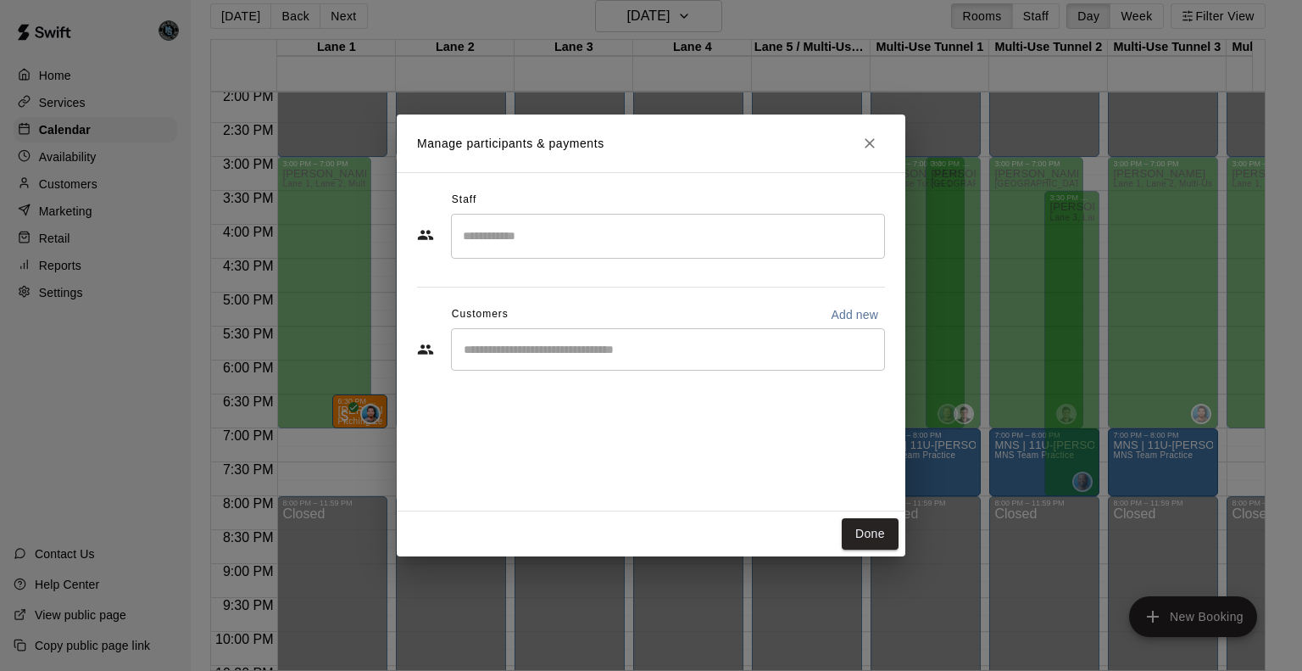
click at [746, 249] on input "Search staff" at bounding box center [668, 236] width 419 height 30
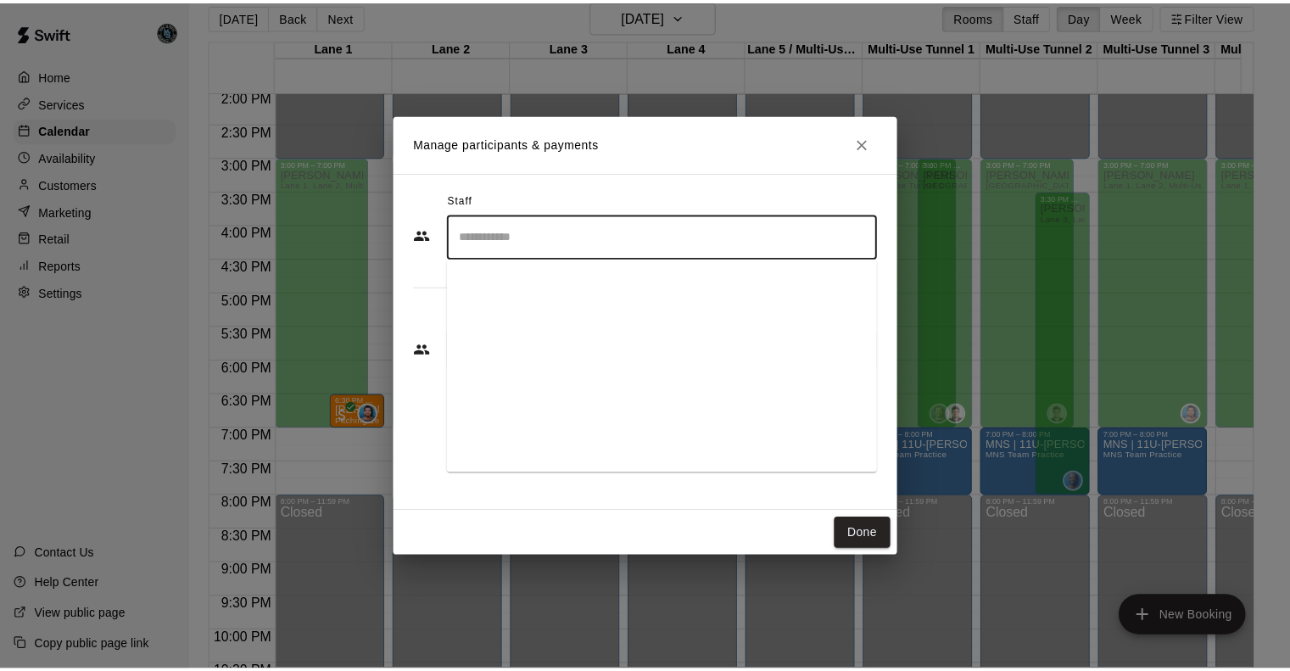
scroll to position [650, 0]
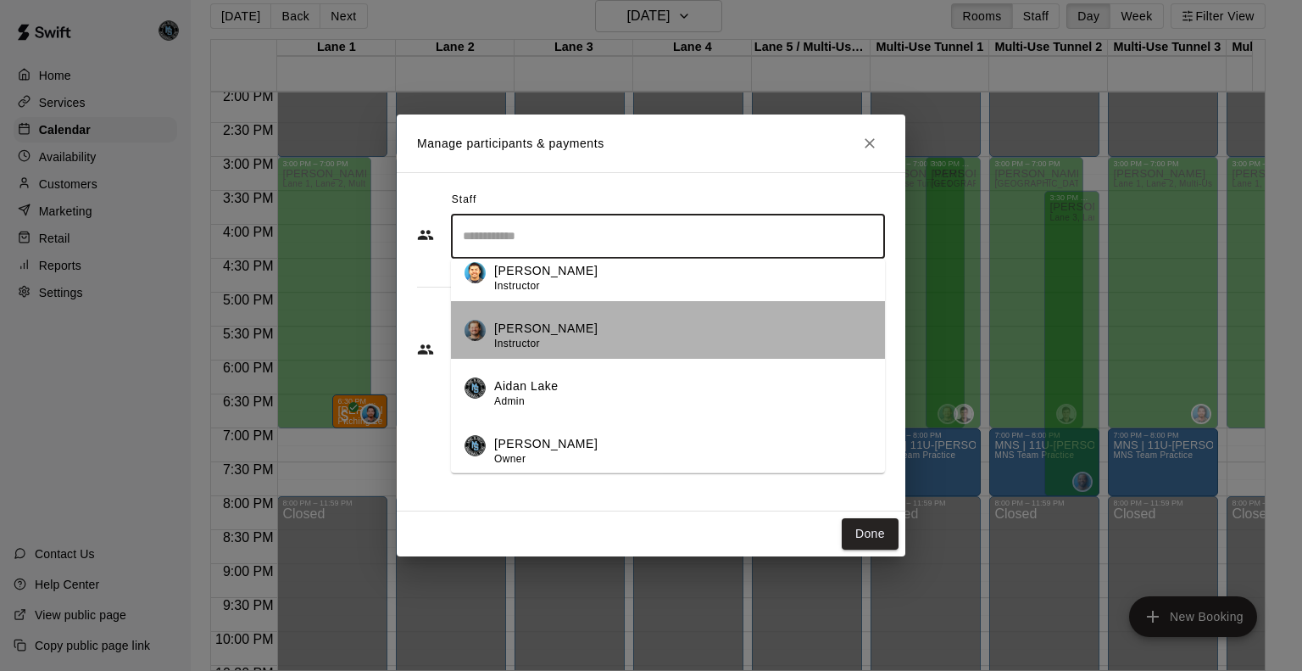
click at [699, 332] on div "[PERSON_NAME] Instructor" at bounding box center [682, 335] width 377 height 33
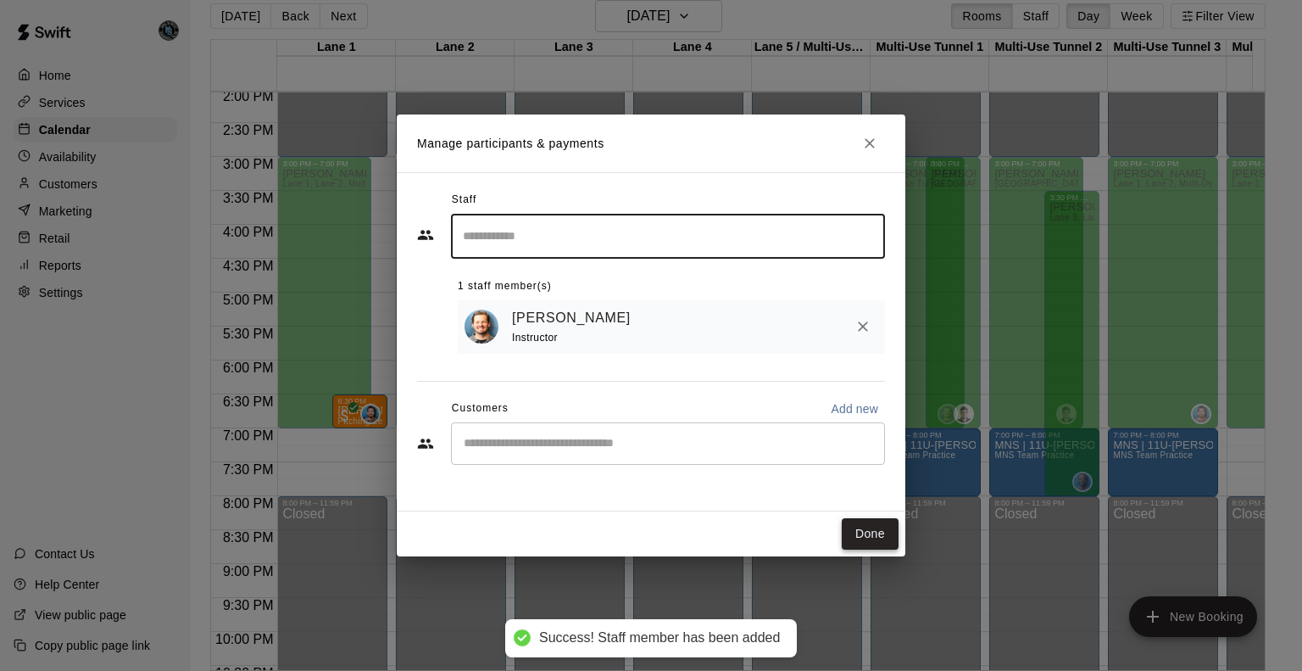
click at [866, 532] on button "Done" at bounding box center [870, 533] width 57 height 31
